Goal: Obtain resource: Download file/media

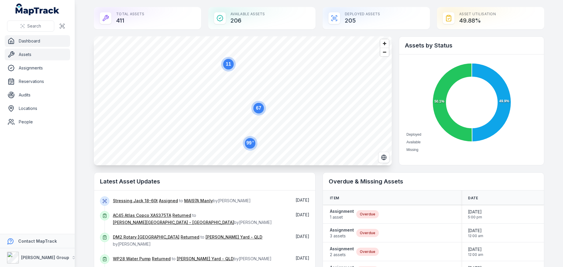
click at [31, 56] on link "Assets" at bounding box center [37, 55] width 65 height 12
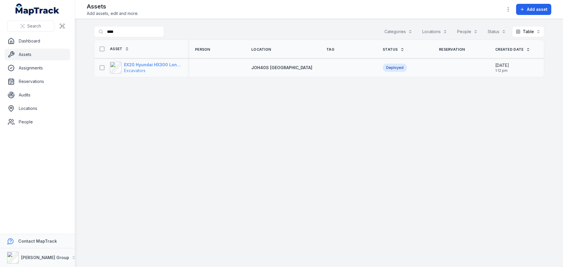
type input "****"
click at [149, 65] on strong "EX20 Hyundai HX300 Longreach" at bounding box center [152, 65] width 57 height 6
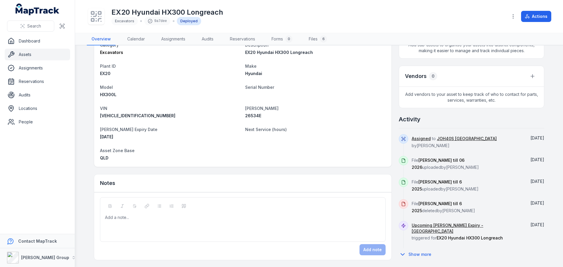
scroll to position [175, 0]
click at [403, 251] on icon at bounding box center [402, 254] width 7 height 7
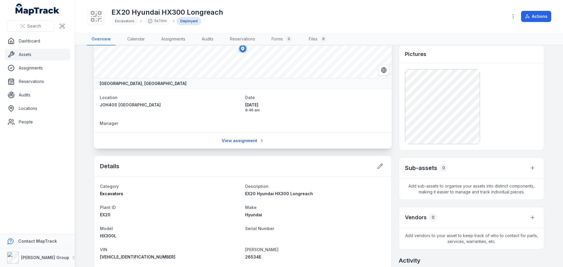
scroll to position [28, 0]
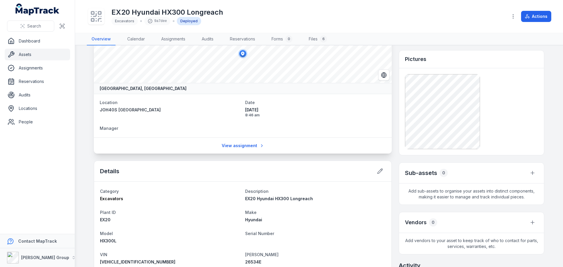
click at [111, 126] on span "Manager" at bounding box center [109, 128] width 18 height 5
click at [231, 145] on link "View assignment" at bounding box center [243, 145] width 50 height 11
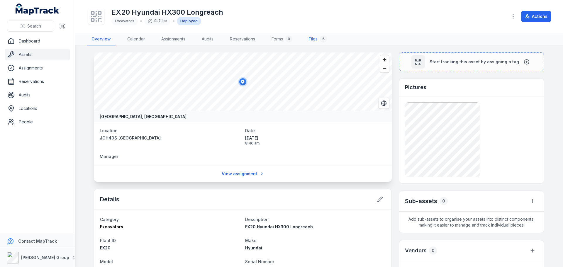
click at [318, 39] on link "Files 6" at bounding box center [318, 39] width 28 height 12
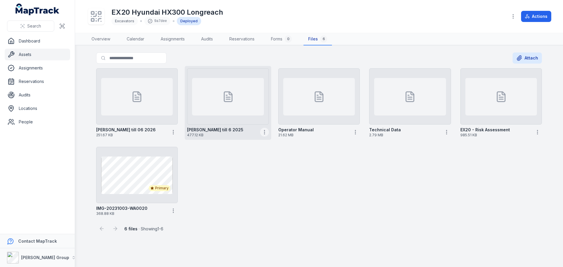
click at [264, 131] on icon "button" at bounding box center [265, 132] width 6 height 6
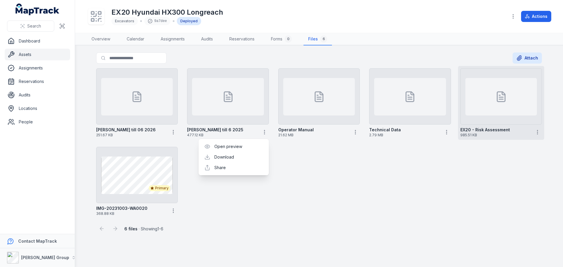
click at [506, 130] on strong "EX20 - Risk Assessment" at bounding box center [485, 130] width 50 height 6
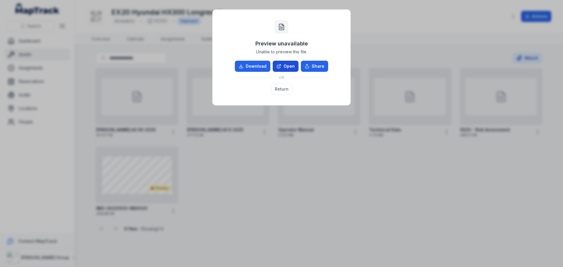
click at [287, 64] on link "Open" at bounding box center [286, 66] width 26 height 11
click at [281, 91] on button "Return" at bounding box center [281, 89] width 21 height 11
